Goal: Complete application form

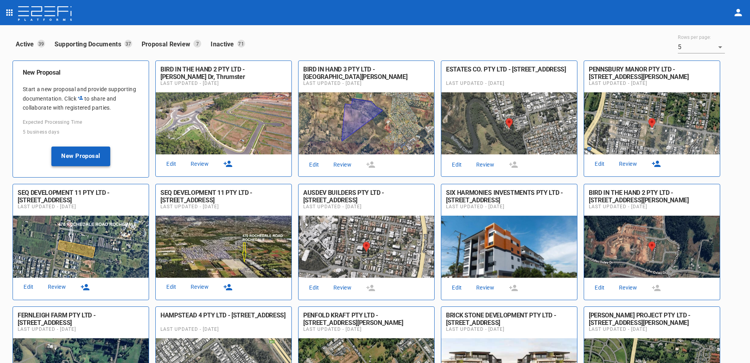
click at [82, 159] on button "New Proposal" at bounding box center [80, 156] width 59 height 20
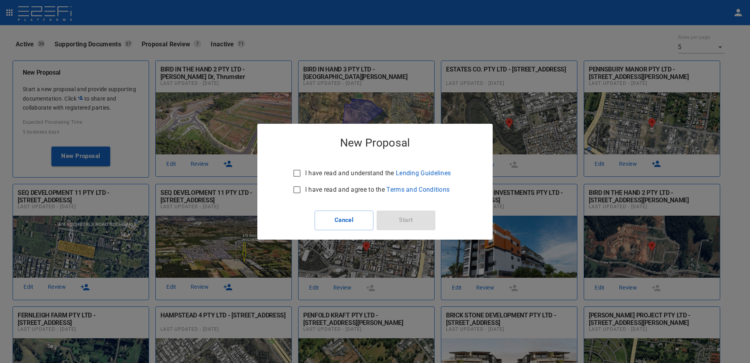
click at [298, 171] on input "I have read and understand the Lending Guidelines" at bounding box center [297, 173] width 16 height 16
checkbox input "true"
click at [297, 189] on input "I have read and agree to the Terms and Conditions" at bounding box center [297, 189] width 16 height 16
checkbox input "true"
click at [406, 218] on button "Start" at bounding box center [406, 220] width 59 height 20
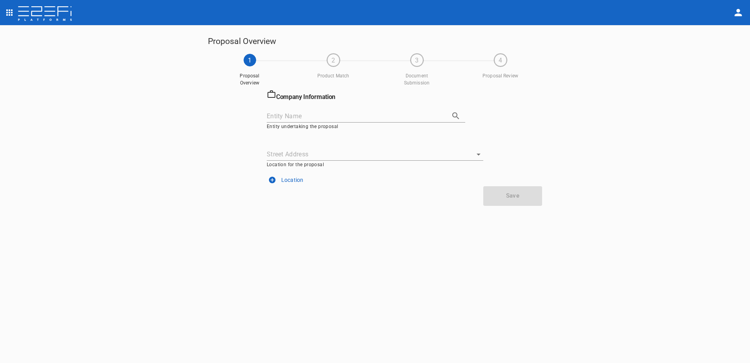
click at [271, 113] on input "Entity Name" at bounding box center [355, 116] width 177 height 12
click at [457, 113] on icon "button" at bounding box center [455, 115] width 7 height 7
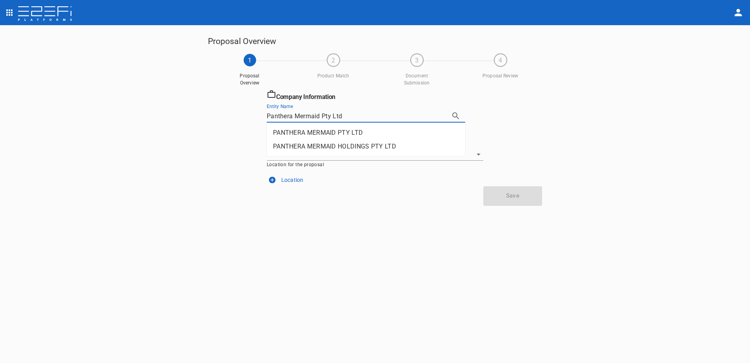
click at [319, 129] on li "PANTHERA MERMAID PTY LTD" at bounding box center [366, 133] width 199 height 14
type input "PANTHERA MERMAID PTY LTD"
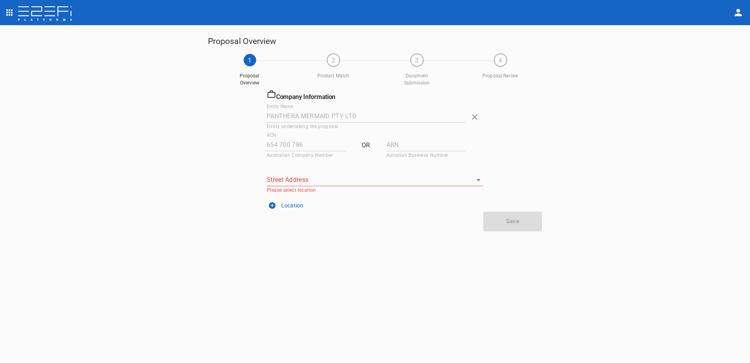
click at [312, 179] on input "Street Address" at bounding box center [369, 179] width 205 height 12
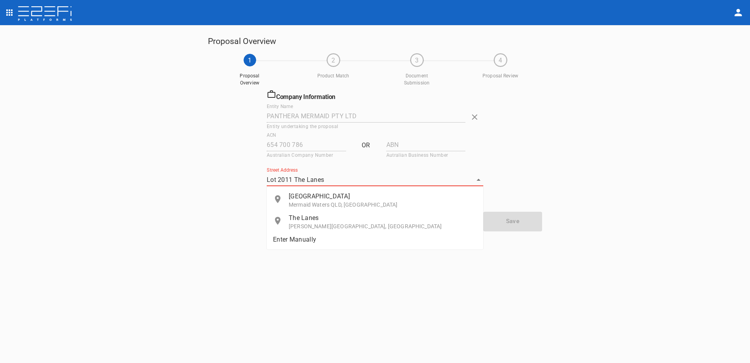
click at [313, 202] on p "Mermaid Waters QLD, Australia" at bounding box center [383, 204] width 188 height 8
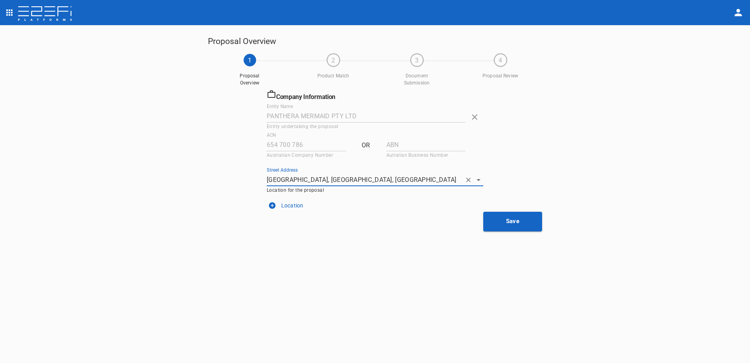
type input "The Lanes Boulevard, Mermaid Waters QLD, Australia"
click at [272, 203] on icon "button" at bounding box center [272, 205] width 7 height 7
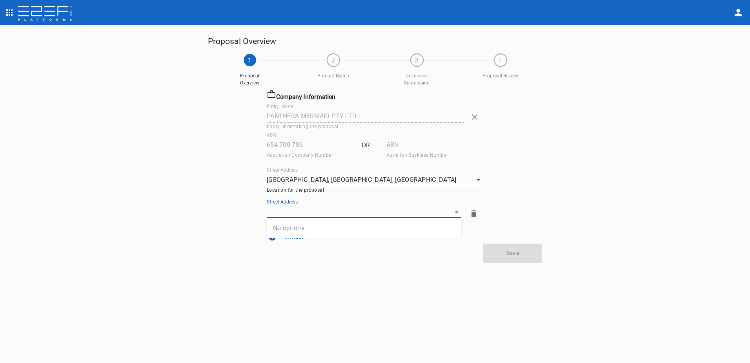
click at [287, 211] on input "Street Address" at bounding box center [358, 211] width 183 height 12
click at [300, 233] on p "Mermaid Waters QLD, Australia" at bounding box center [372, 236] width 166 height 8
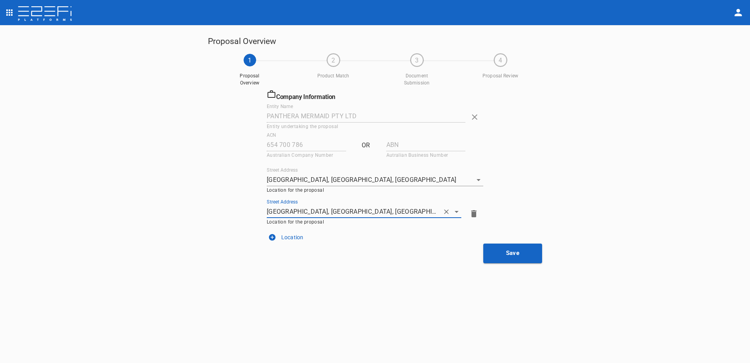
type input "The Lanes Boulevard, Mermaid Waters QLD, Australia"
click at [474, 213] on icon "button" at bounding box center [473, 213] width 5 height 7
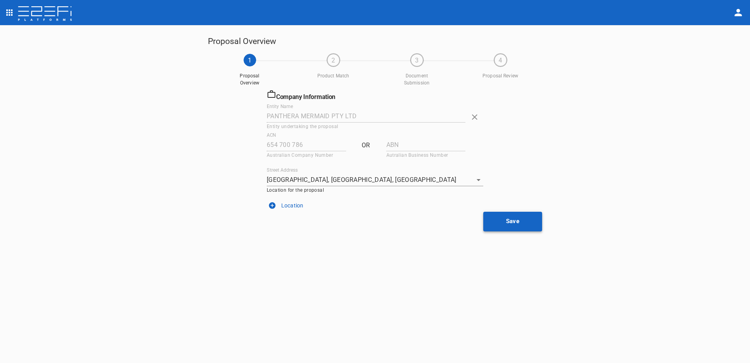
click at [518, 222] on button "Save" at bounding box center [512, 221] width 59 height 20
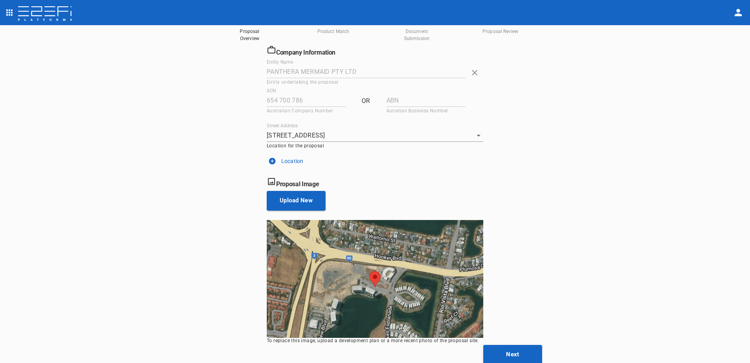
scroll to position [45, 0]
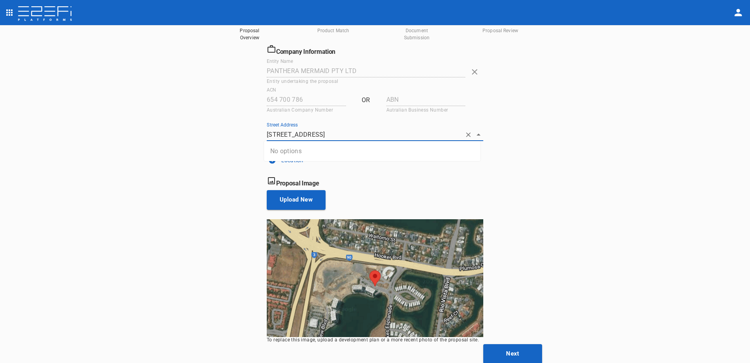
click at [267, 131] on input "The Lanes Blvd, Mermaid Waters, 4218, QLD, AU" at bounding box center [364, 134] width 195 height 12
click at [267, 135] on input "The Lanes Blvd, Mermaid Waters, 4218, QLD, AU" at bounding box center [364, 134] width 195 height 12
type input "The Lanes Blvd, Mermaid Waters, 4218, QLD, AU"
click at [477, 173] on div "Proposal Image" at bounding box center [374, 180] width 220 height 14
click at [296, 202] on button "Upload New" at bounding box center [296, 200] width 59 height 20
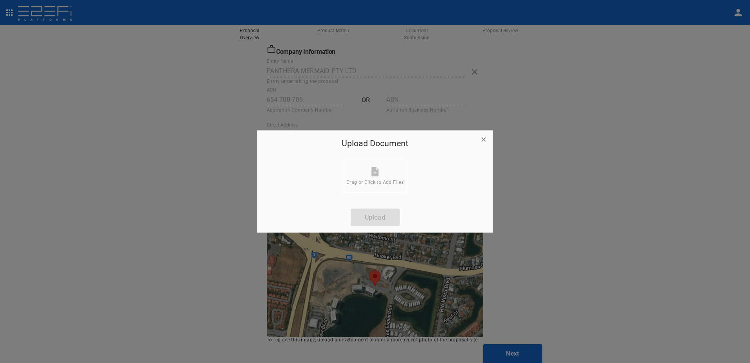
click at [372, 179] on div "Drag or Click to Add Files" at bounding box center [374, 176] width 57 height 18
click at [372, 173] on icon at bounding box center [375, 171] width 7 height 9
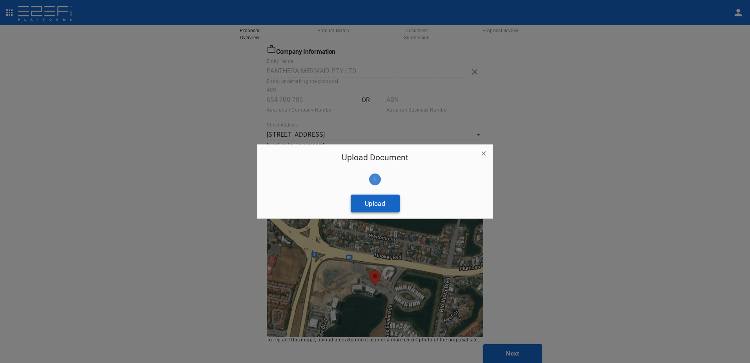
click at [374, 207] on button "Upload" at bounding box center [375, 203] width 49 height 18
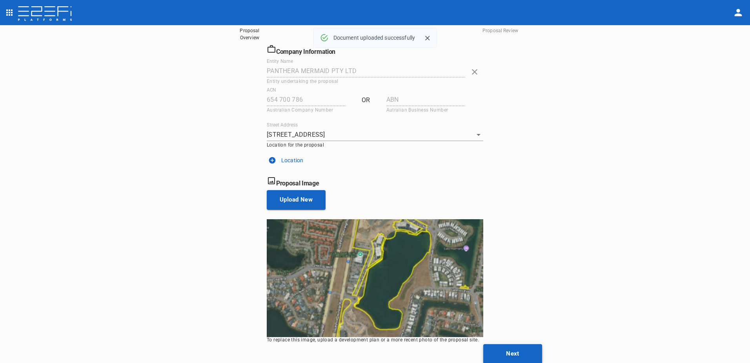
click at [511, 354] on button "Next" at bounding box center [512, 354] width 59 height 20
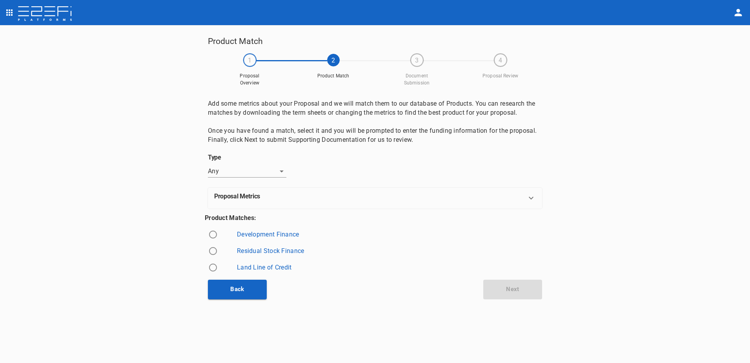
click at [215, 268] on input "radio" at bounding box center [213, 267] width 16 height 16
radio input "true"
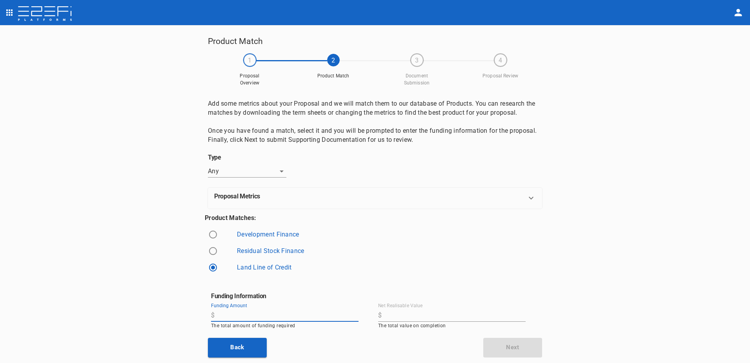
click at [226, 313] on input "Funding Amount" at bounding box center [288, 315] width 141 height 13
click at [394, 312] on input "Net Realisable Value" at bounding box center [455, 315] width 141 height 13
type input "46,000,000"
click at [284, 313] on input "Funding Amount" at bounding box center [288, 315] width 141 height 13
type input "2"
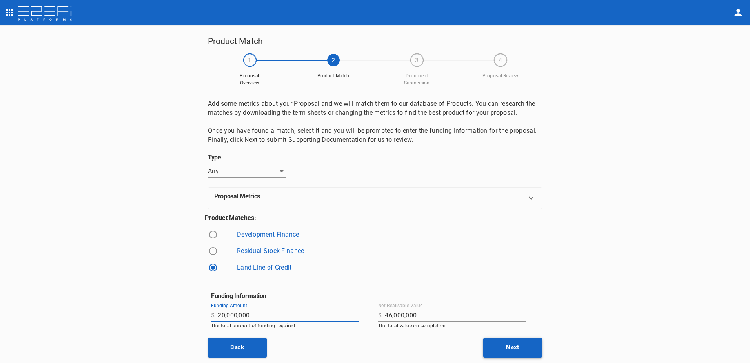
type input "20,000,000"
click at [507, 344] on button "Next" at bounding box center [512, 347] width 59 height 20
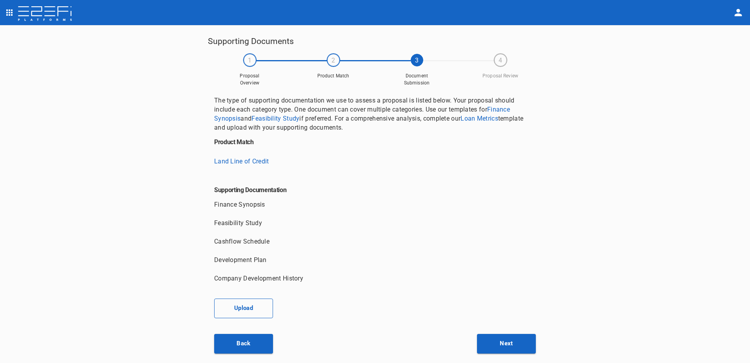
click at [248, 305] on button "Upload" at bounding box center [243, 308] width 59 height 20
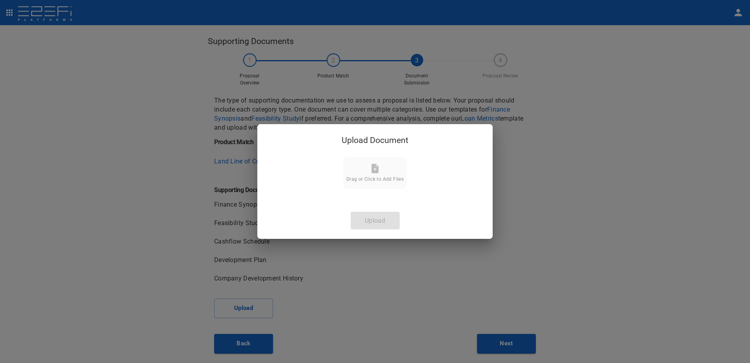
click at [370, 179] on span "Drag or Click to Add Files" at bounding box center [374, 178] width 57 height 5
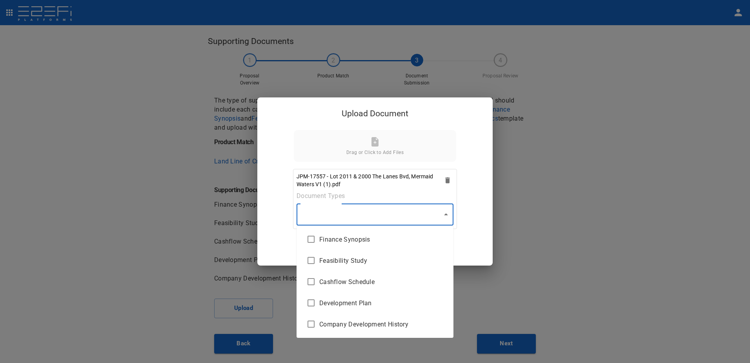
click at [446, 213] on body "Supporting Documents 1 Proposal Overview 2 Product Match 3 Document Submission …" at bounding box center [375, 181] width 750 height 363
click at [359, 261] on span "Feasibility Study" at bounding box center [383, 260] width 128 height 9
type input "Feasibility Study"
checkbox input "true"
click at [445, 215] on div at bounding box center [375, 181] width 750 height 363
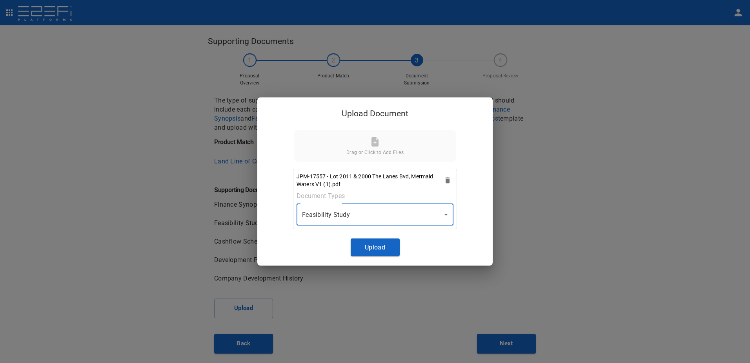
click at [381, 146] on div "Drag or Click to Add Files" at bounding box center [375, 146] width 156 height 18
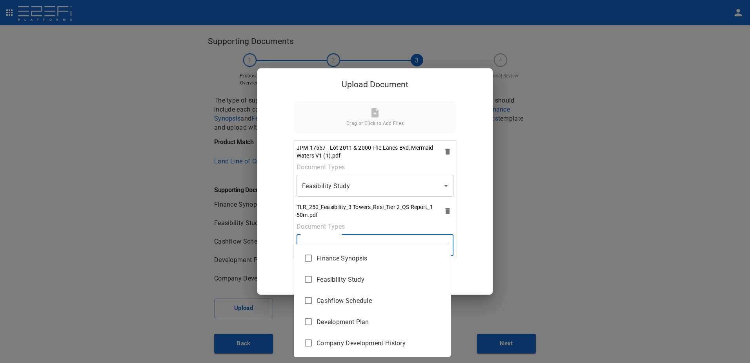
click at [443, 244] on body "Supporting Documents 1 Proposal Overview 2 Product Match 3 Document Submission …" at bounding box center [375, 181] width 750 height 363
click at [352, 278] on span "Feasibility Study" at bounding box center [381, 279] width 128 height 9
type input "Feasibility Study"
checkbox input "true"
click at [355, 277] on span "Feasibility Study" at bounding box center [381, 279] width 128 height 9
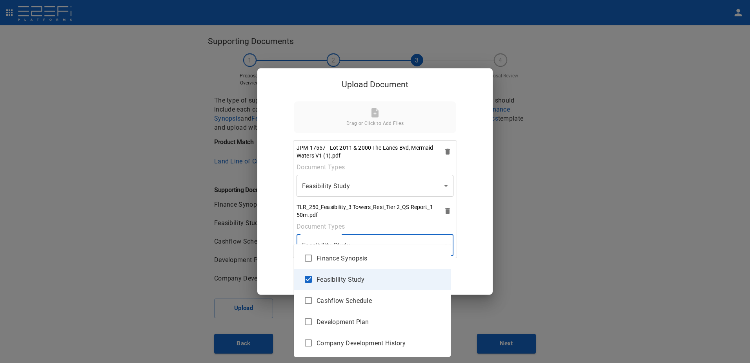
checkbox input "false"
click at [442, 186] on div at bounding box center [375, 181] width 750 height 363
click at [443, 245] on body "Supporting Documents 1 Proposal Overview 2 Product Match 3 Document Submission …" at bounding box center [375, 181] width 750 height 363
click at [355, 277] on span "Feasibility Study" at bounding box center [381, 279] width 128 height 9
type input "Feasibility Study"
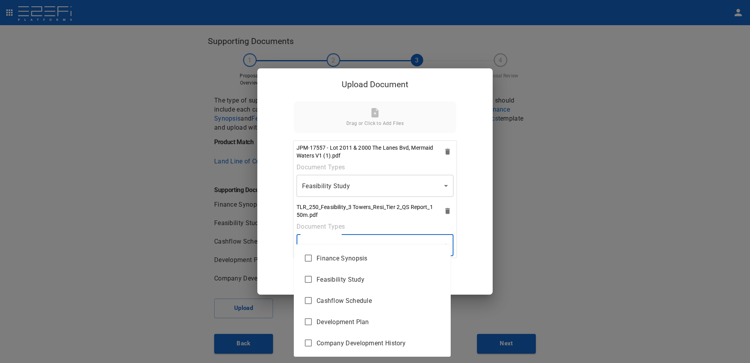
checkbox input "true"
click at [347, 284] on li "Feasibility Study" at bounding box center [372, 278] width 157 height 21
checkbox input "false"
click at [347, 284] on li "Feasibility Study" at bounding box center [372, 278] width 157 height 21
type input "Feasibility Study"
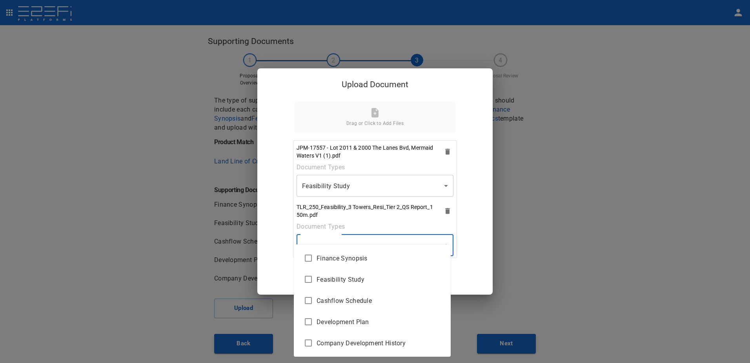
checkbox input "true"
click at [478, 273] on div at bounding box center [375, 181] width 750 height 363
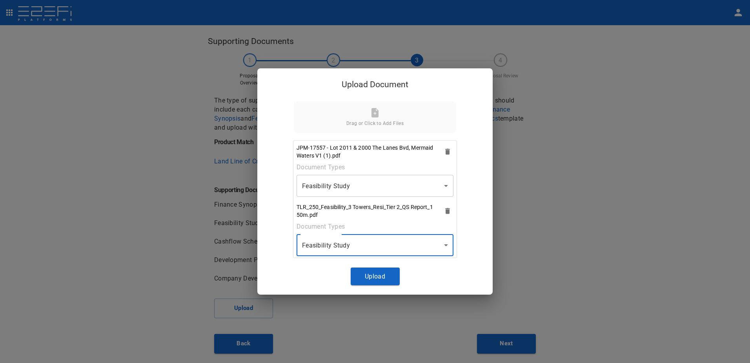
click at [374, 115] on icon at bounding box center [375, 112] width 7 height 9
click at [443, 243] on body "Supporting Documents 1 Proposal Overview 2 Product Match 3 Document Submission …" at bounding box center [375, 181] width 750 height 363
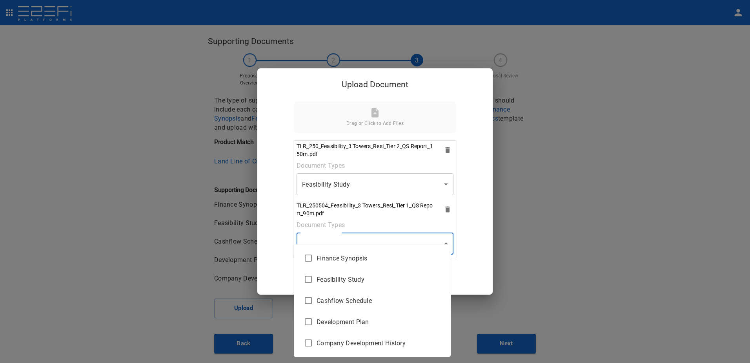
click at [388, 275] on span "Feasibility Study" at bounding box center [381, 279] width 128 height 9
type input "Feasibility Study"
checkbox input "true"
click at [443, 241] on div at bounding box center [375, 181] width 750 height 363
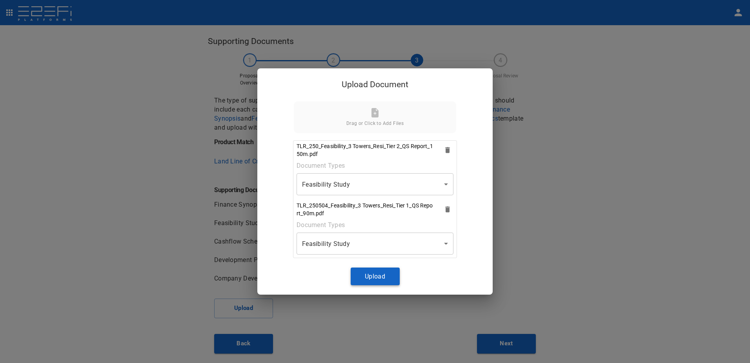
click at [370, 275] on button "Upload" at bounding box center [375, 276] width 49 height 18
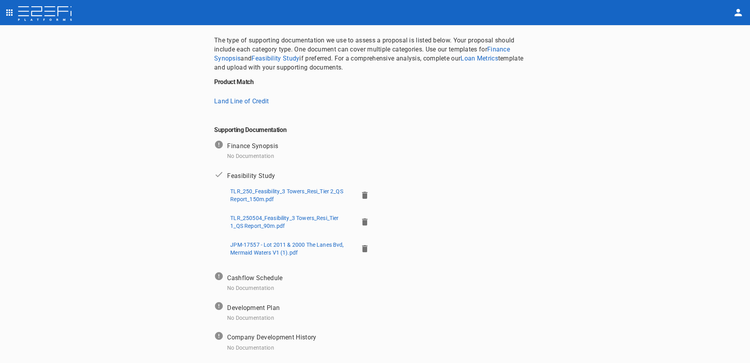
scroll to position [5, 0]
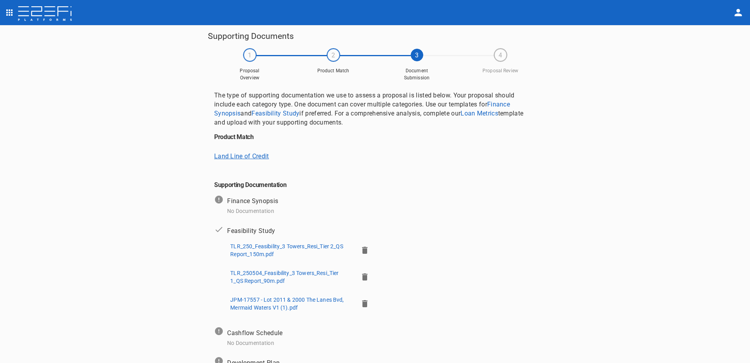
click at [238, 155] on link "Land Line of Credit" at bounding box center [241, 155] width 55 height 7
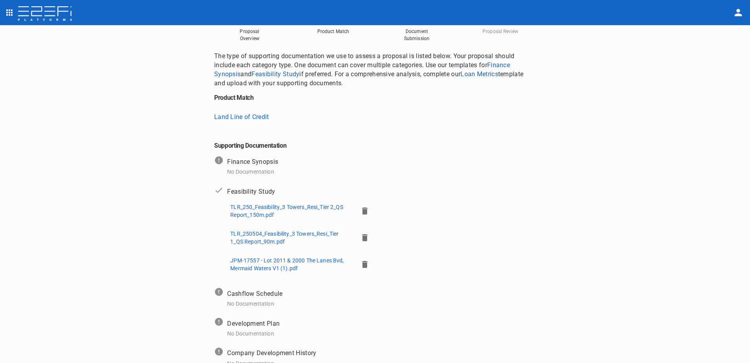
scroll to position [123, 0]
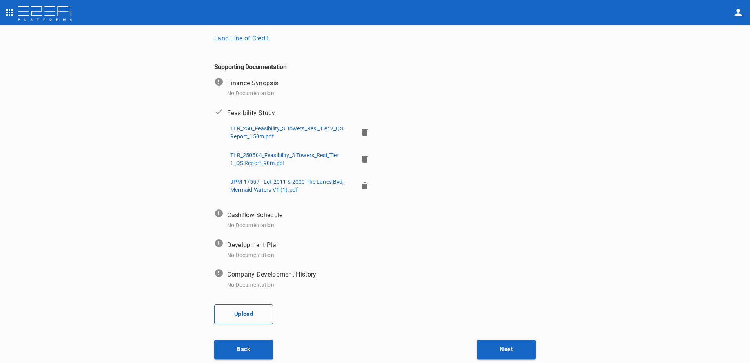
click at [235, 307] on button "Upload" at bounding box center [243, 314] width 59 height 20
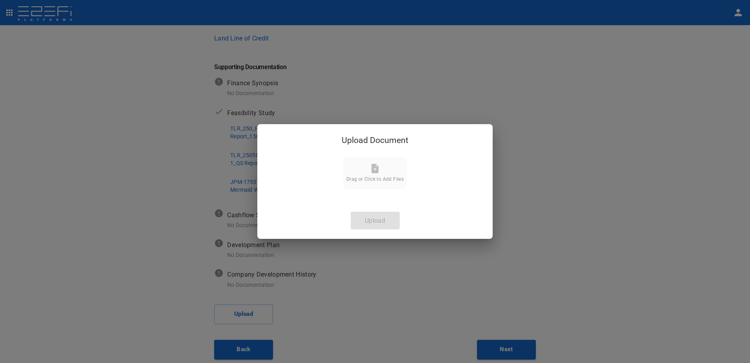
click at [372, 170] on icon at bounding box center [375, 168] width 7 height 9
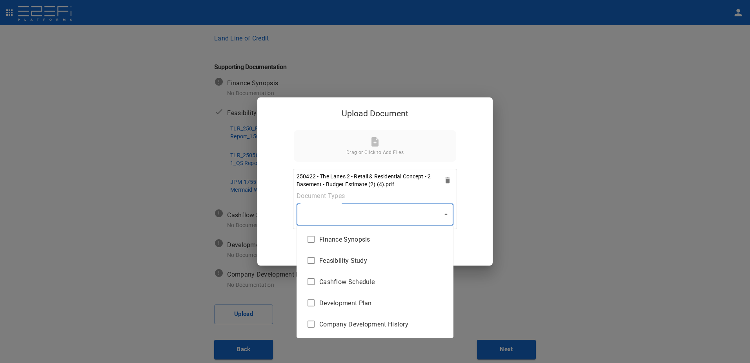
click at [444, 217] on body "Supporting Documents 1 Proposal Overview 2 Product Match 3 Document Submission …" at bounding box center [375, 181] width 750 height 363
click at [312, 261] on input "checkbox" at bounding box center [311, 260] width 16 height 16
checkbox input "true"
type input "Feasibility Study"
click at [445, 214] on div at bounding box center [375, 181] width 750 height 363
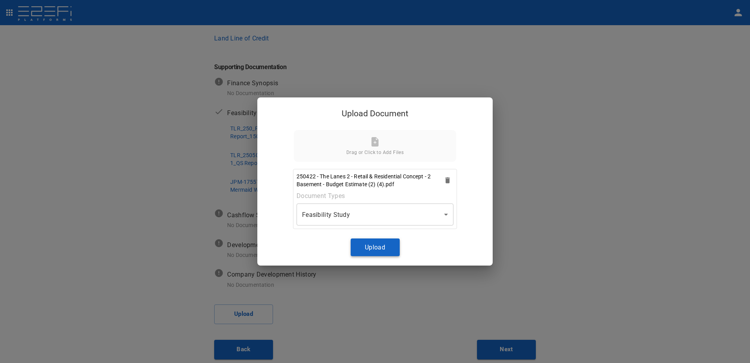
click at [374, 241] on button "Upload" at bounding box center [375, 247] width 49 height 18
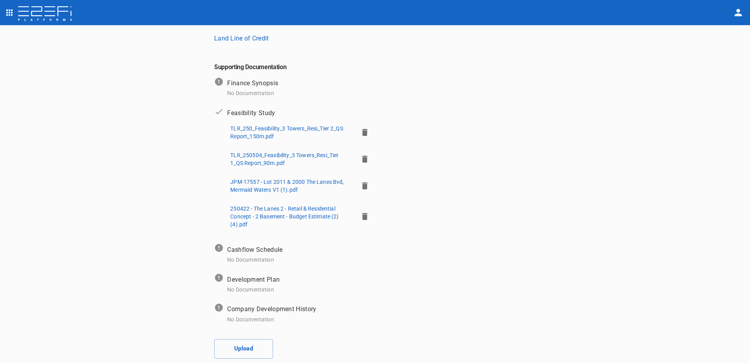
click at [362, 184] on icon "button" at bounding box center [364, 185] width 5 height 7
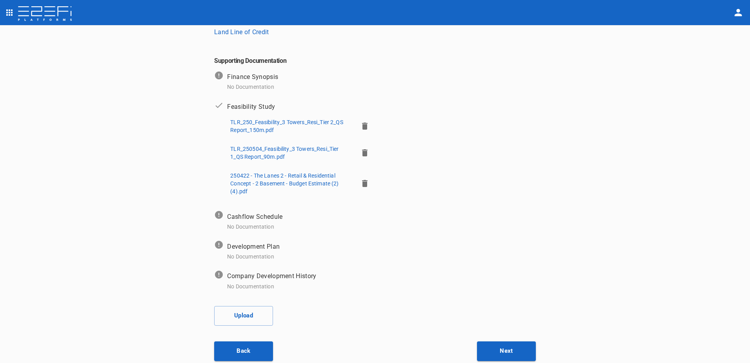
scroll to position [131, 0]
click at [240, 307] on button "Upload" at bounding box center [243, 314] width 59 height 20
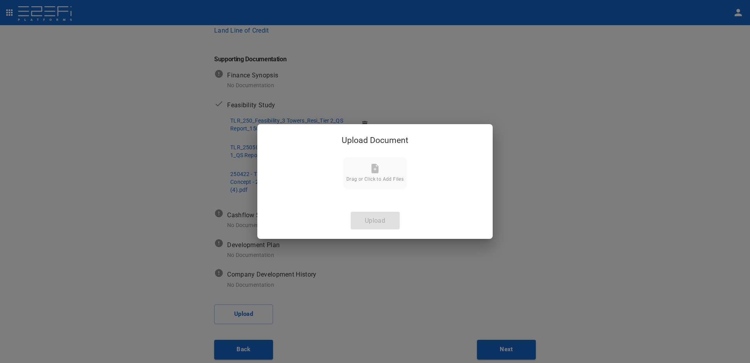
click at [374, 172] on icon at bounding box center [375, 168] width 7 height 9
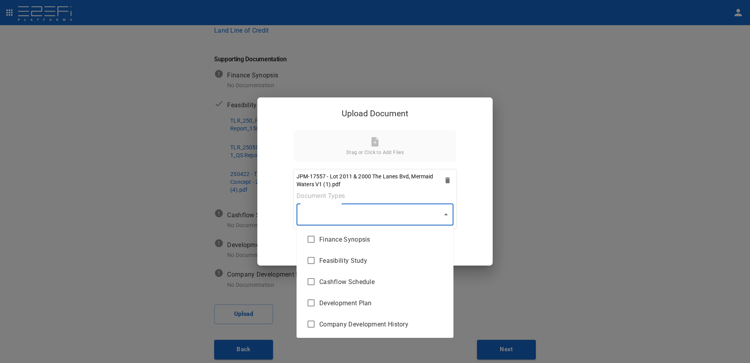
click at [446, 214] on body "Supporting Documents 1 Proposal Overview 2 Product Match 3 Document Submission …" at bounding box center [375, 181] width 750 height 363
click at [345, 264] on span "Feasibility Study" at bounding box center [383, 260] width 128 height 9
type input "Feasibility Study"
checkbox input "true"
click at [446, 214] on div at bounding box center [375, 181] width 750 height 363
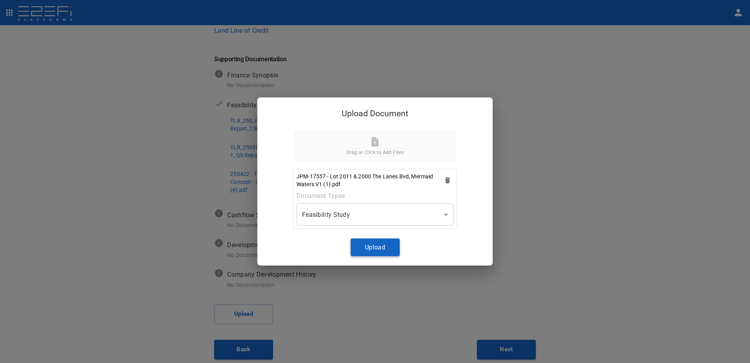
click at [375, 248] on button "Upload" at bounding box center [375, 247] width 49 height 18
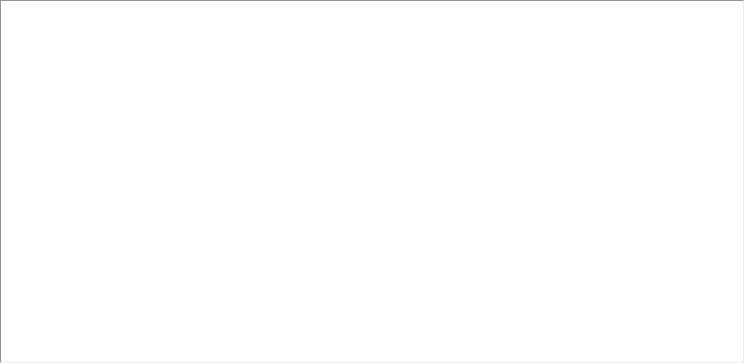
scroll to position [3, 0]
